Goal: Transaction & Acquisition: Purchase product/service

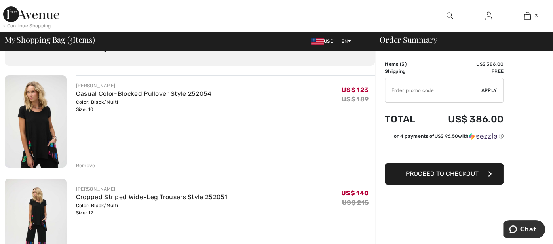
scroll to position [47, 0]
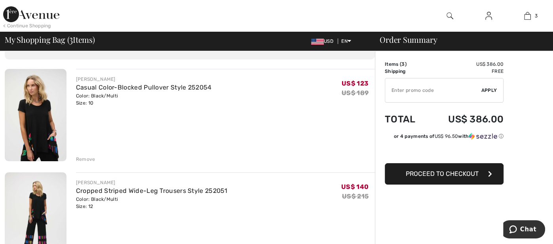
click at [85, 157] on div "Remove" at bounding box center [85, 159] width 19 height 7
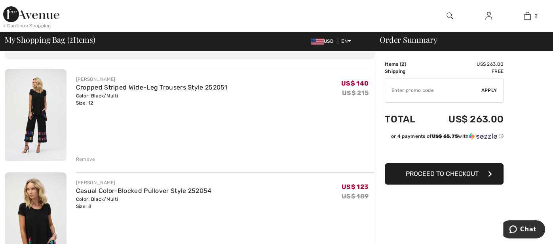
click at [43, 121] on img at bounding box center [36, 115] width 62 height 92
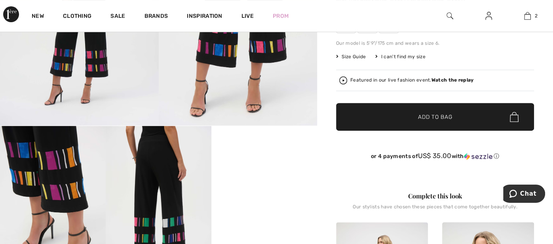
scroll to position [95, 0]
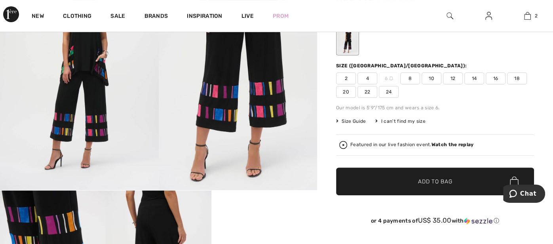
click at [355, 118] on span "Size Guide" at bounding box center [351, 121] width 30 height 7
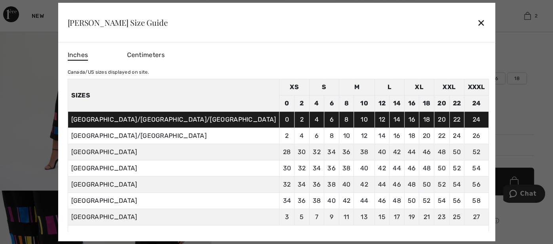
click at [421, 112] on div "Inches Centimeters [GEOGRAPHIC_DATA]/US sizes displayed on site. Sizes XS S M L…" at bounding box center [276, 141] width 437 height 199
click at [423, 91] on div "Inches Centimeters [GEOGRAPHIC_DATA]/US sizes displayed on site. Sizes XS S M L…" at bounding box center [276, 141] width 437 height 199
click at [421, 159] on div "Inches Centimeters [GEOGRAPHIC_DATA]/US sizes displayed on site. Sizes XS S M L…" at bounding box center [276, 141] width 437 height 199
click at [477, 19] on div "✕" at bounding box center [481, 22] width 8 height 17
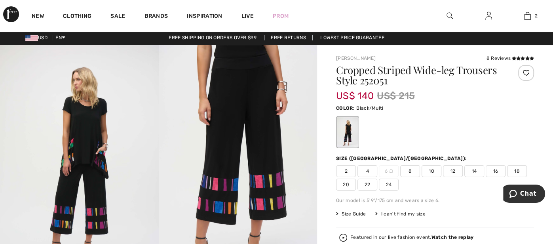
scroll to position [0, 0]
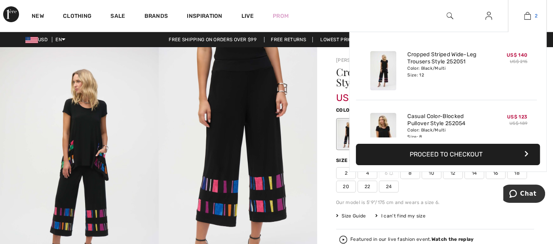
click at [527, 15] on img at bounding box center [527, 15] width 7 height 9
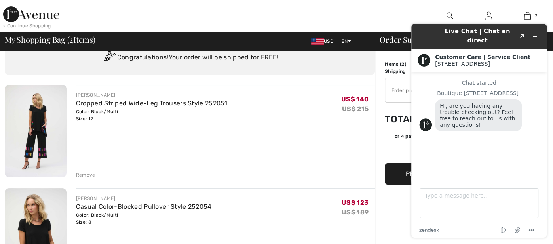
click at [486, 81] on div "Chat started Boutique 1ère Avenue Hi, are you having any trouble checking out? …" at bounding box center [478, 106] width 119 height 53
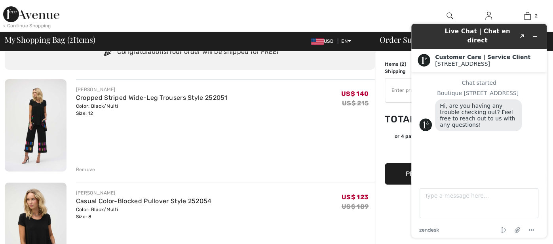
click at [388, 8] on div "< Continue Shopping 2 Added to Bag Joseph Ribkoff Cropped Striped Wide-leg Trou…" at bounding box center [276, 16] width 553 height 32
click at [534, 34] on icon "Minimize widget" at bounding box center [535, 37] width 6 height 6
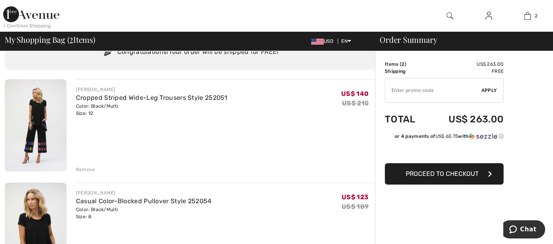
click at [385, 87] on input "TEXT" at bounding box center [433, 90] width 96 height 24
type input "NEW15"
click at [487, 91] on span "Apply" at bounding box center [489, 90] width 16 height 7
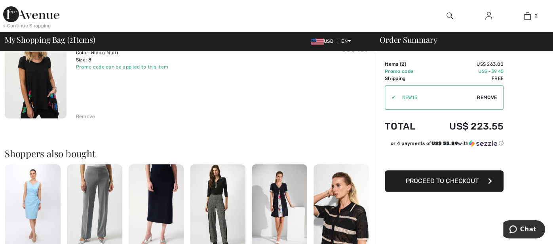
scroll to position [227, 0]
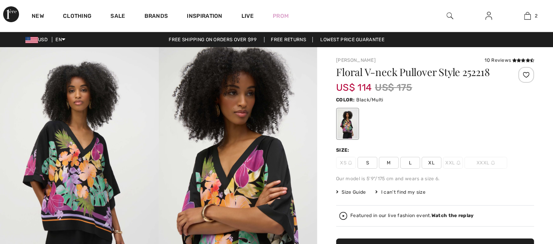
checkbox input "true"
click at [355, 192] on span "Size Guide" at bounding box center [351, 191] width 30 height 7
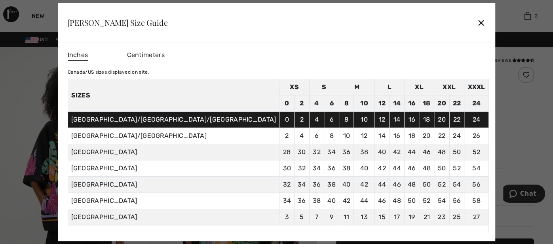
click at [477, 20] on div "✕" at bounding box center [481, 22] width 8 height 17
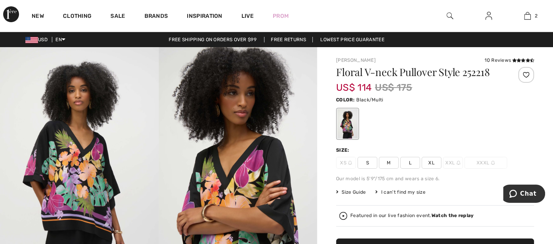
click at [386, 159] on span "M" at bounding box center [389, 163] width 20 height 12
click at [438, 134] on div at bounding box center [435, 123] width 198 height 33
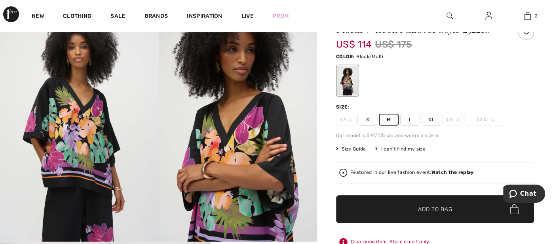
scroll to position [63, 0]
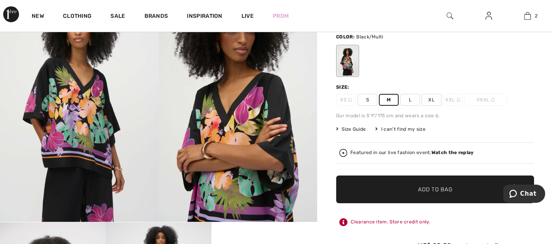
click at [422, 192] on span "✔ Added to Bag Add to Bag" at bounding box center [435, 189] width 198 height 28
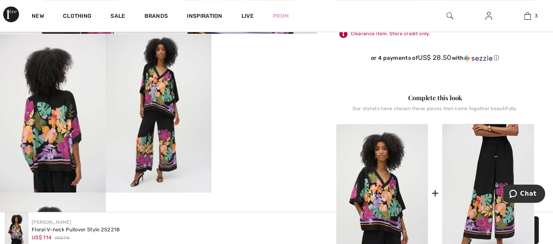
scroll to position [253, 0]
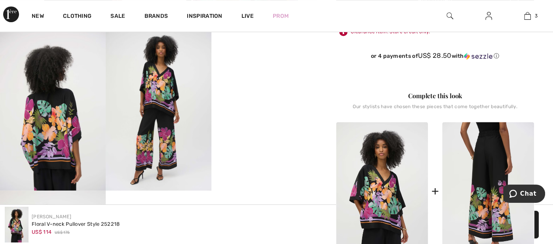
click at [478, 173] on img at bounding box center [488, 191] width 92 height 138
